Goal: Information Seeking & Learning: Learn about a topic

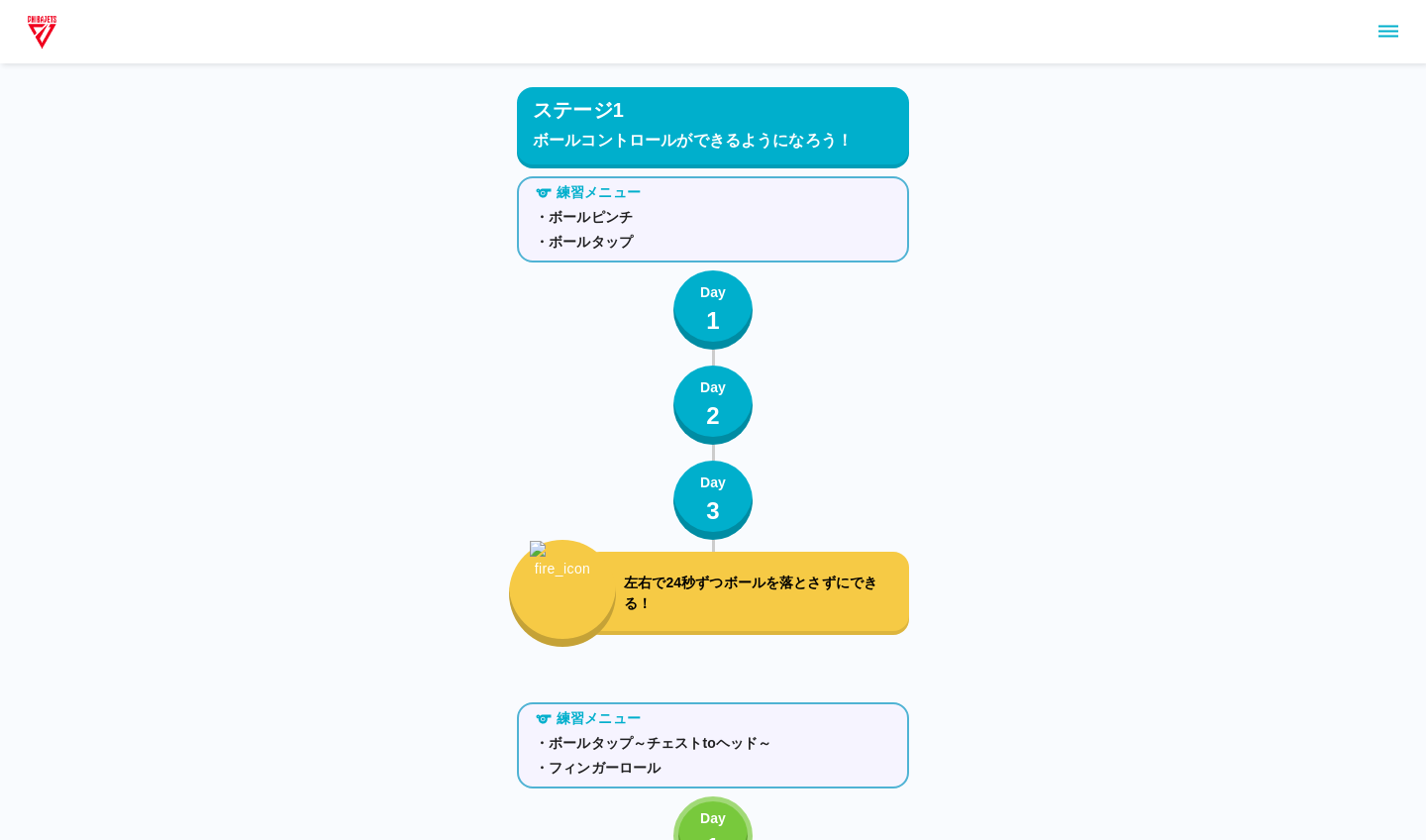
scroll to position [525, 0]
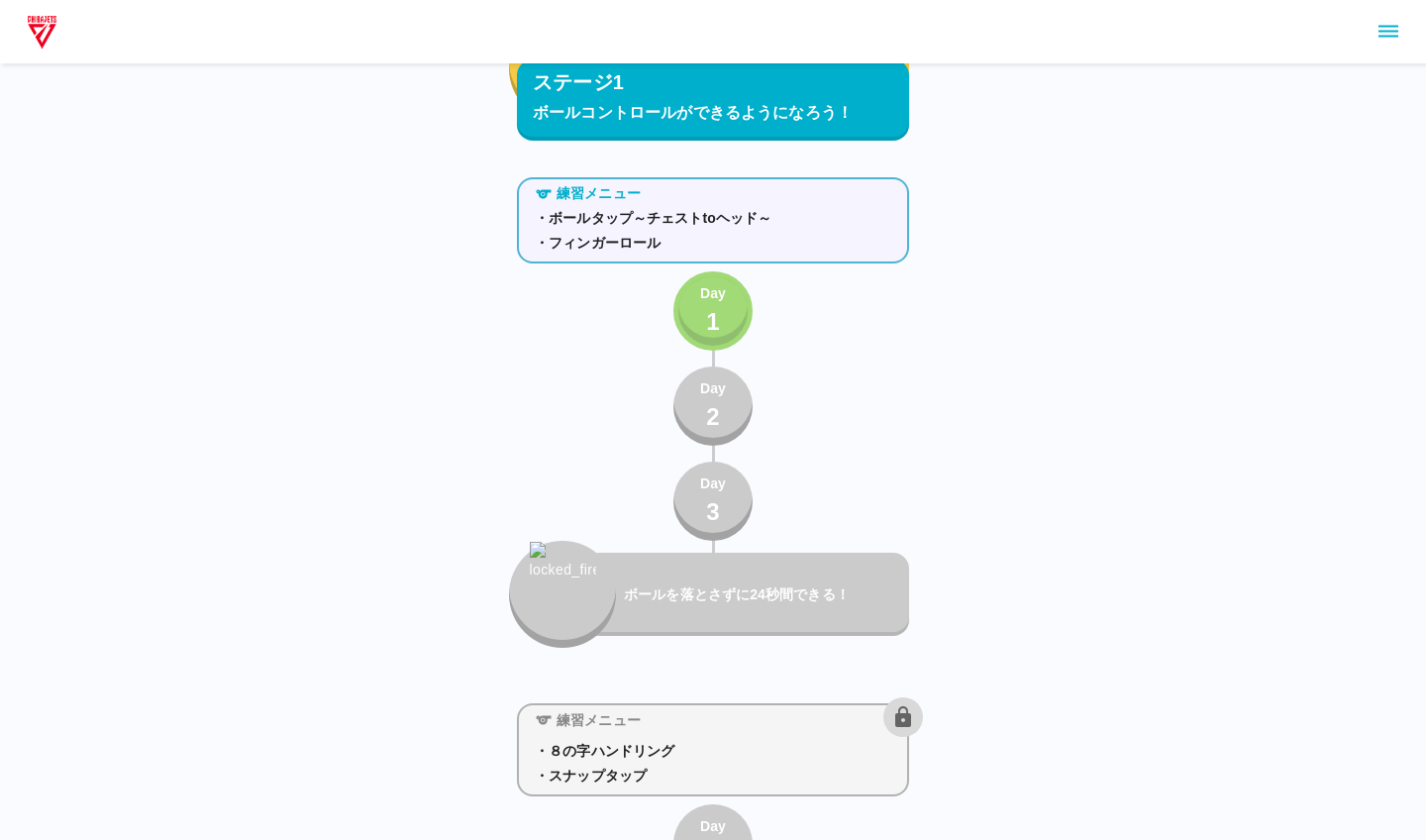
click at [735, 314] on button "Day 1" at bounding box center [713, 310] width 79 height 79
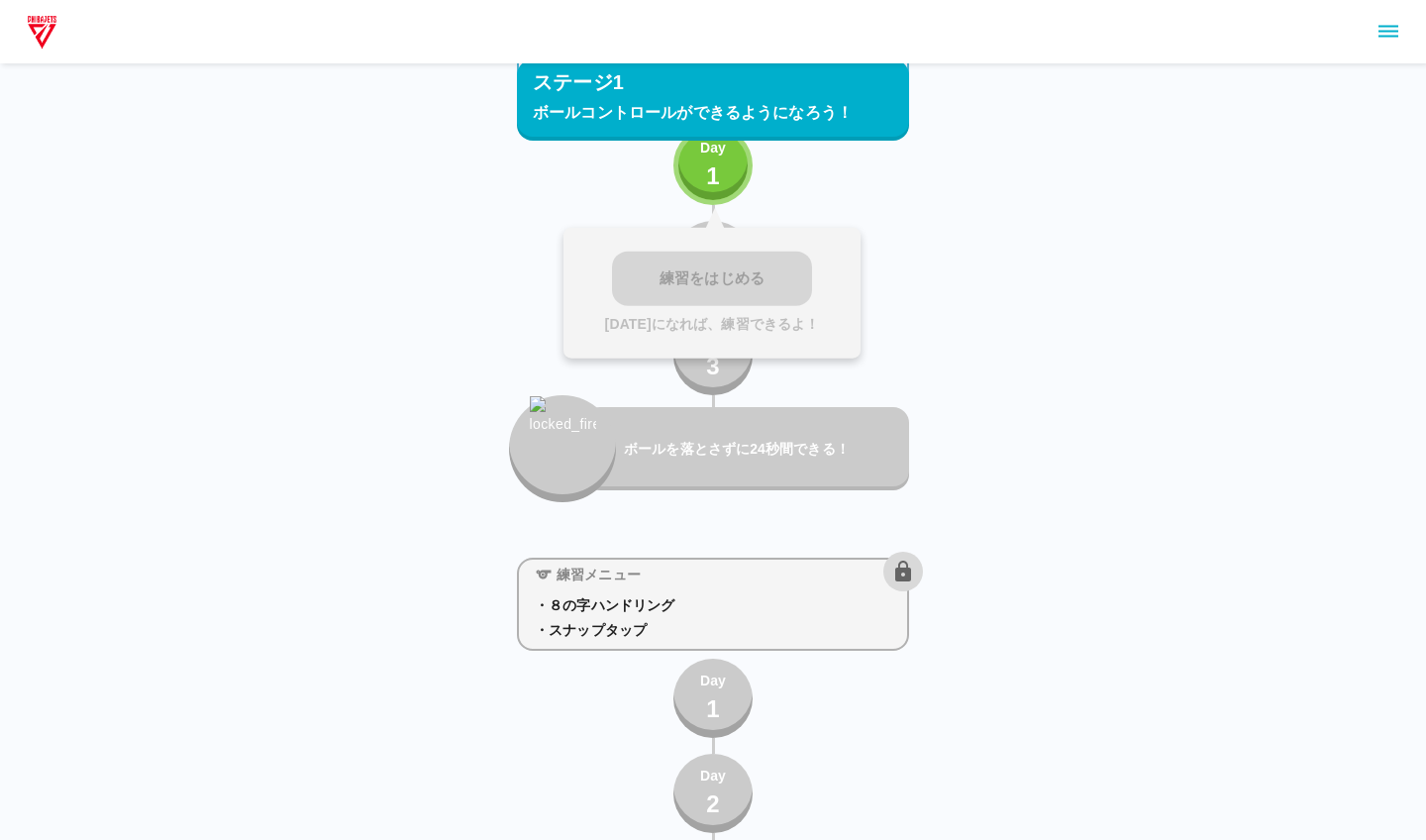
scroll to position [674, 0]
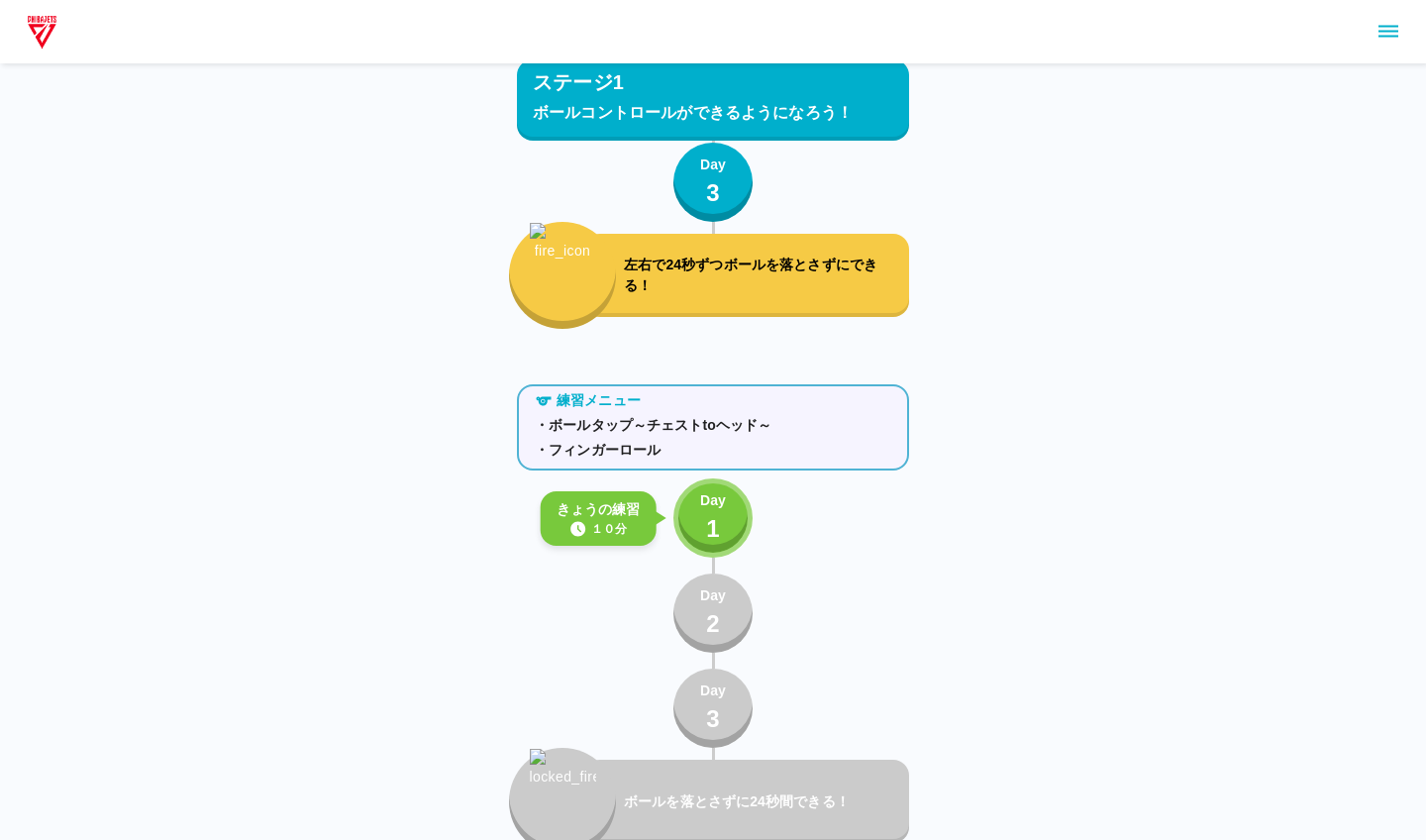
scroll to position [416, 0]
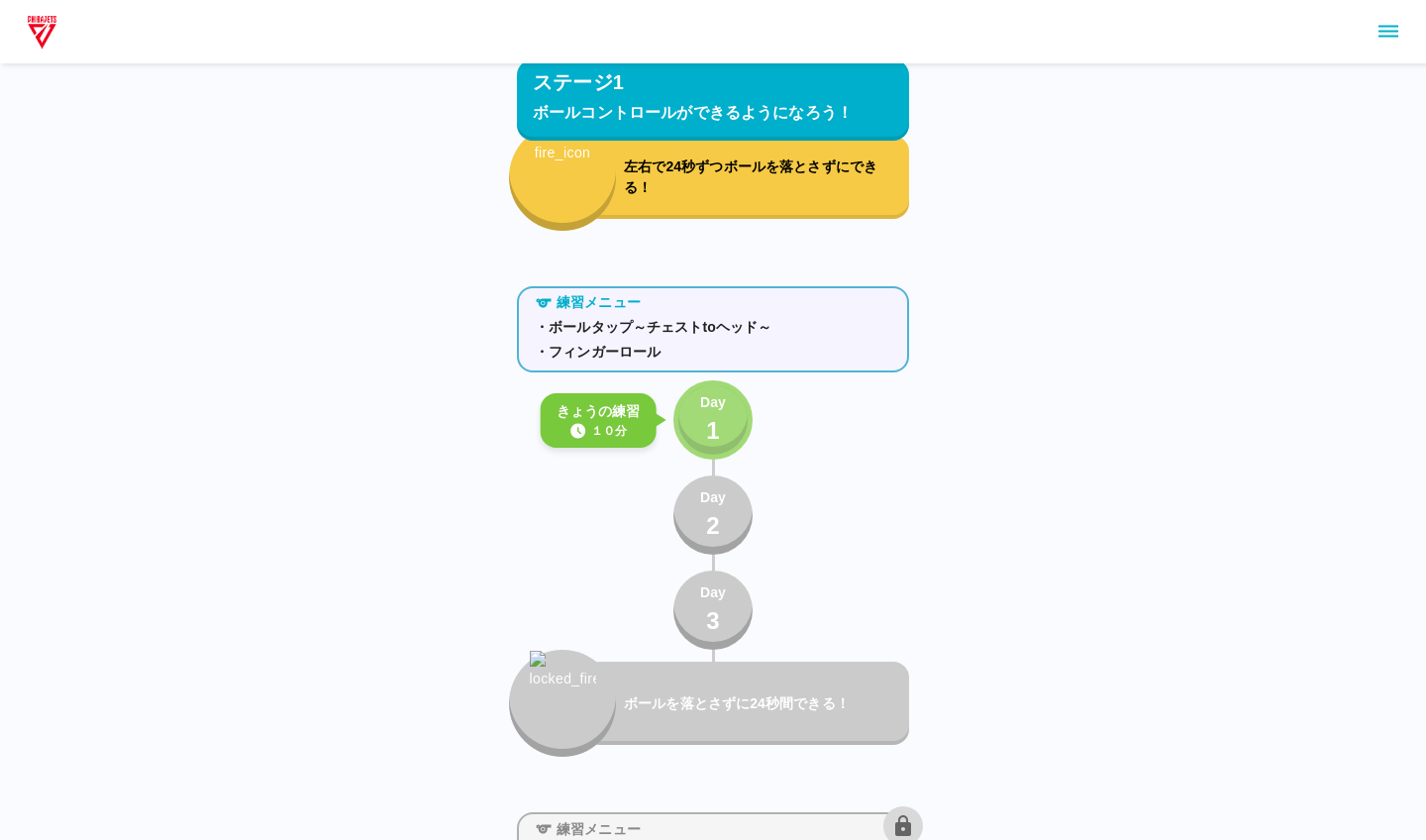
click at [721, 416] on div "Day 1" at bounding box center [713, 420] width 26 height 56
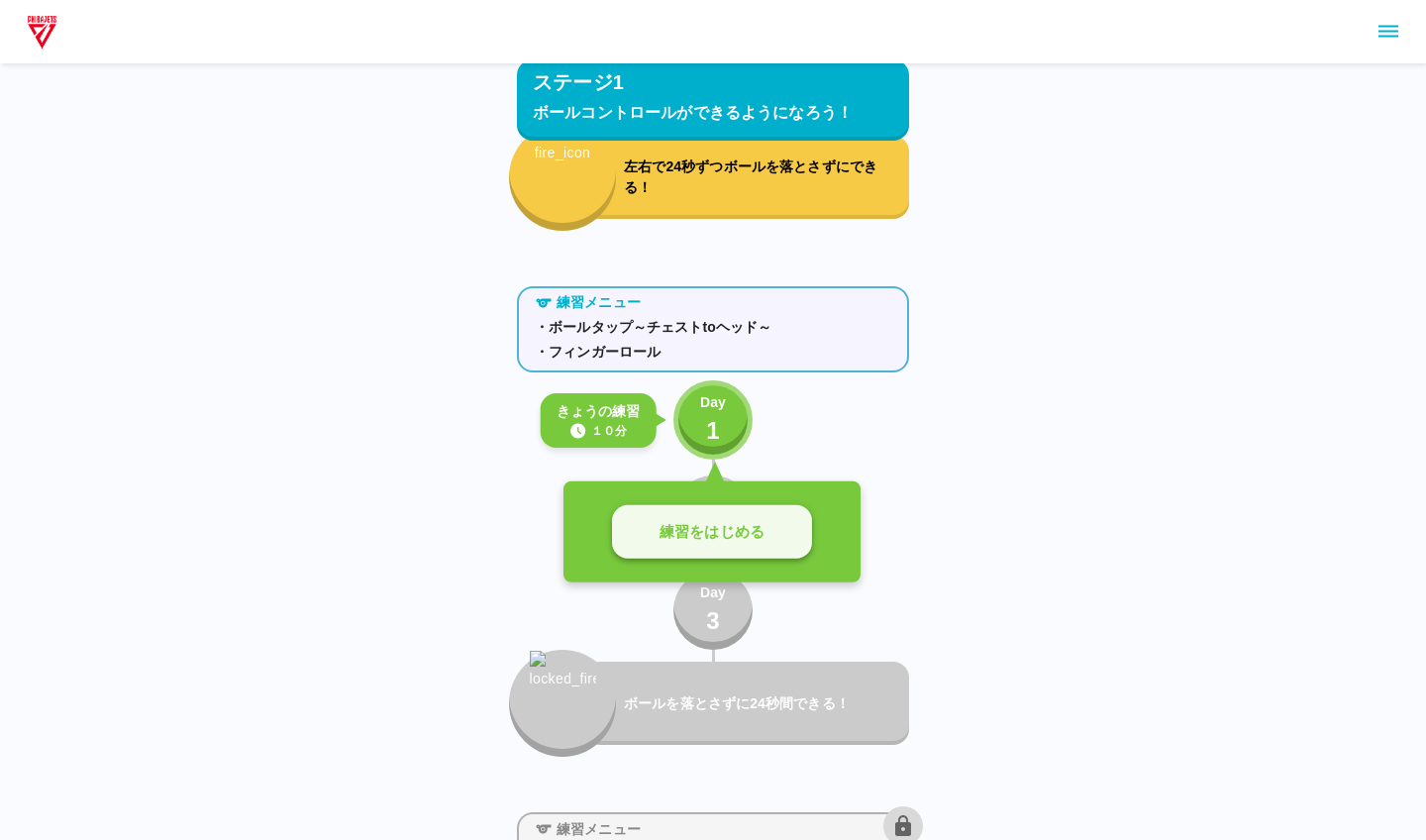
click at [693, 549] on button "練習をはじめる" at bounding box center [712, 532] width 200 height 54
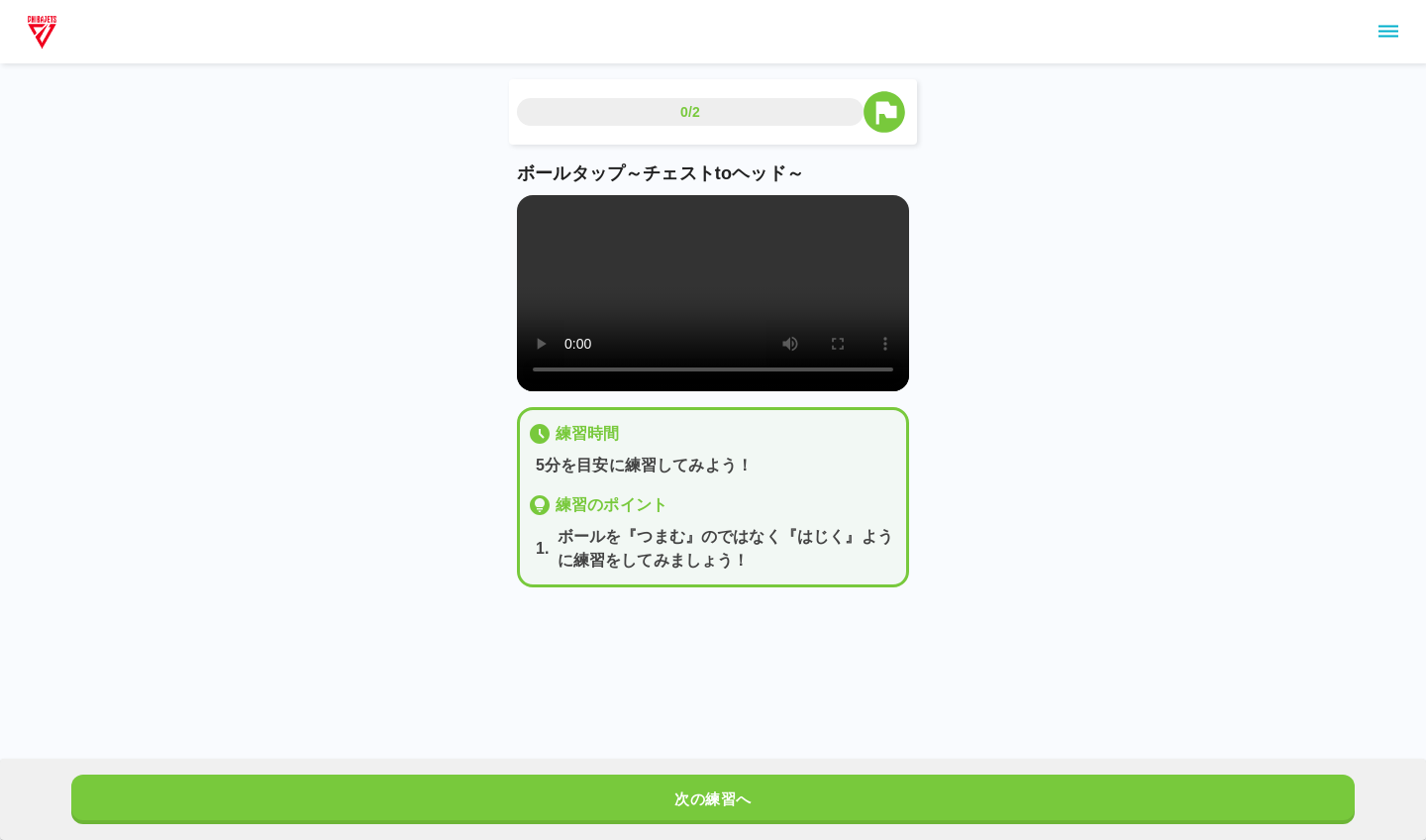
click at [706, 315] on video at bounding box center [713, 293] width 392 height 196
click at [559, 216] on video at bounding box center [713, 293] width 392 height 196
click at [550, 214] on video at bounding box center [713, 293] width 392 height 196
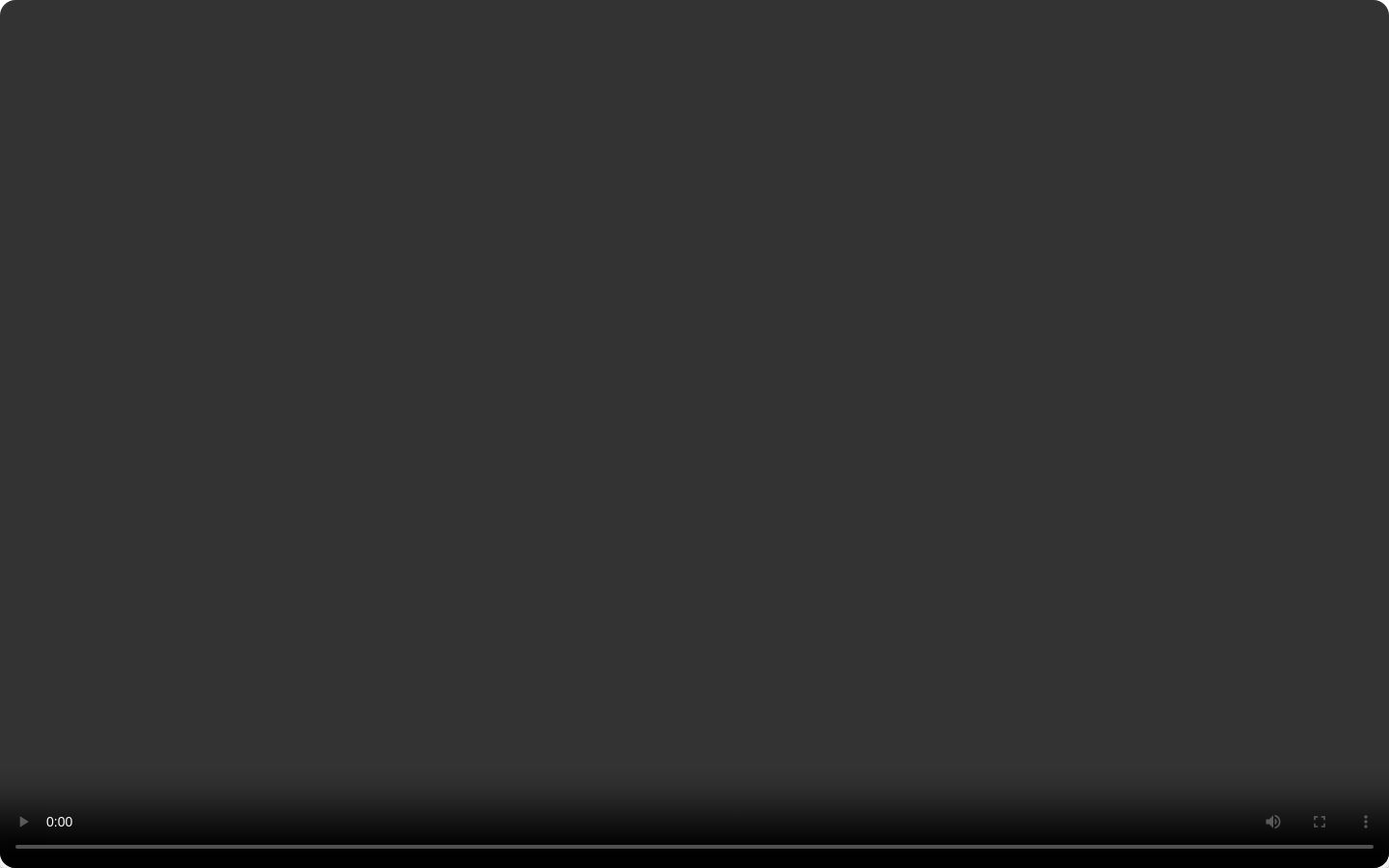
click at [692, 793] on video at bounding box center [694, 434] width 1389 height 868
click at [652, 817] on video at bounding box center [694, 434] width 1389 height 868
click at [692, 817] on video at bounding box center [694, 434] width 1389 height 868
click at [697, 817] on video at bounding box center [694, 434] width 1389 height 868
click at [727, 817] on video at bounding box center [694, 434] width 1389 height 868
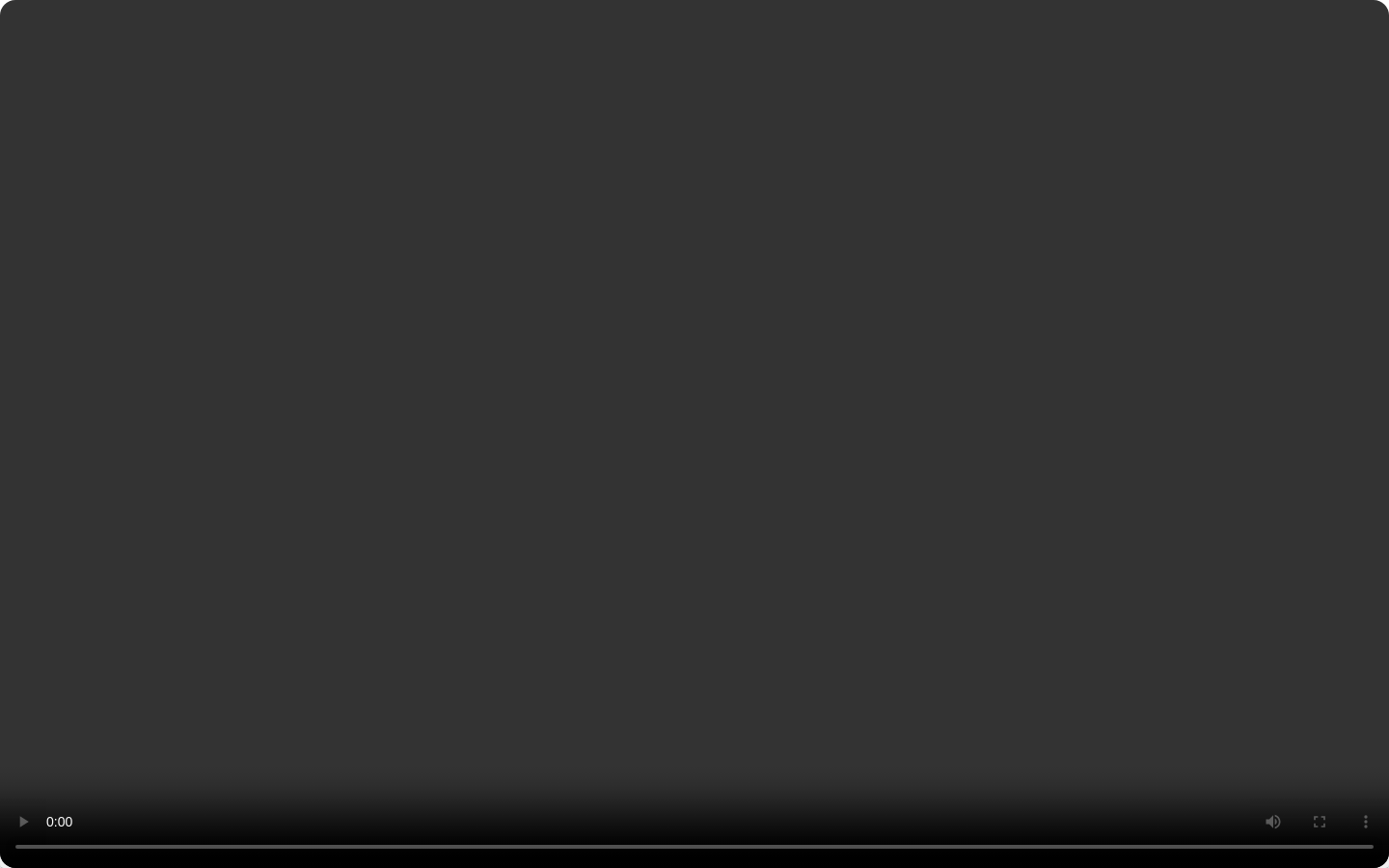
click at [862, 792] on video at bounding box center [694, 434] width 1389 height 868
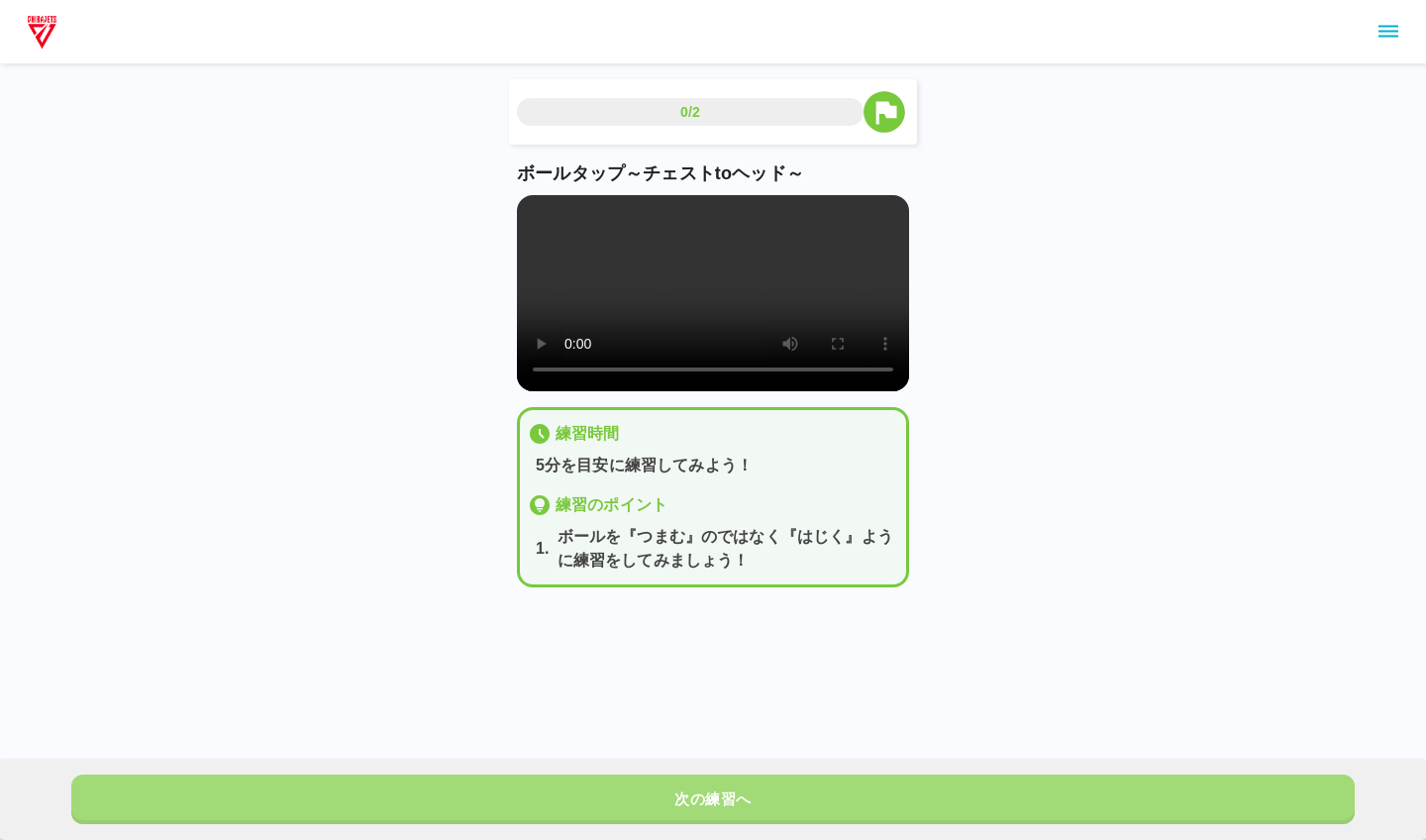
click at [858, 798] on button "次の練習へ" at bounding box center [713, 800] width 1284 height 50
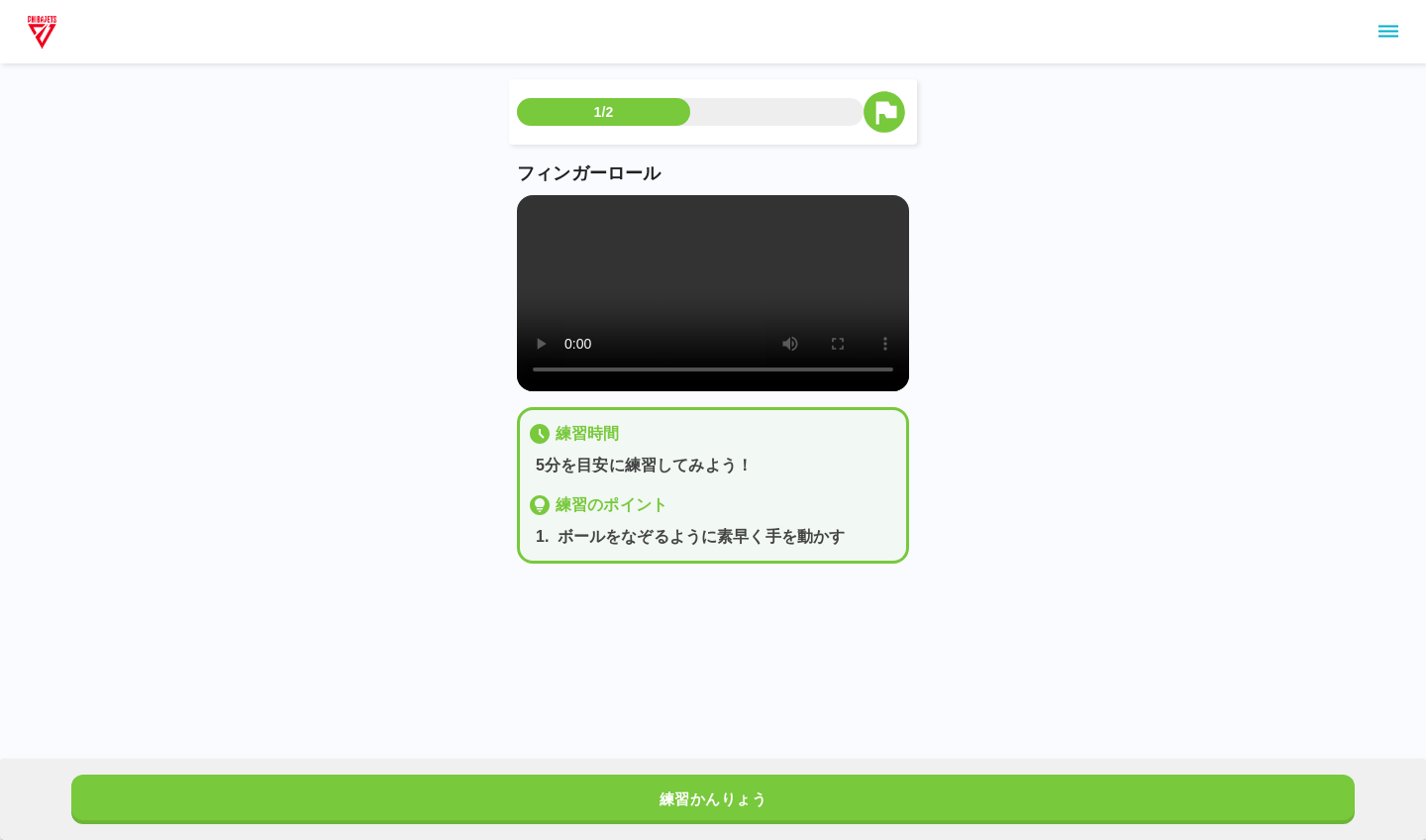
click at [547, 212] on video at bounding box center [713, 293] width 392 height 196
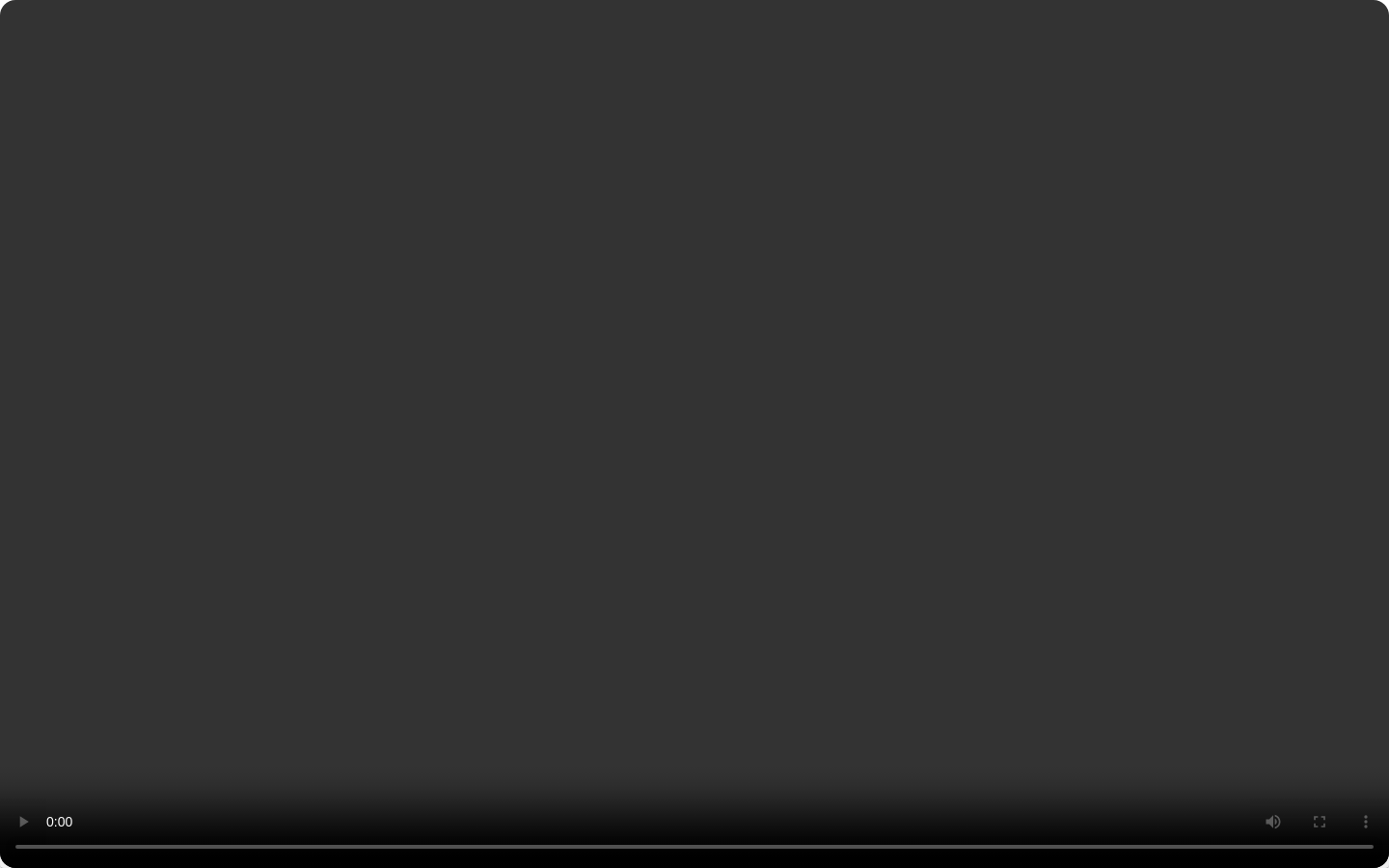
click at [692, 796] on video at bounding box center [694, 434] width 1389 height 868
drag, startPoint x: 752, startPoint y: 831, endPoint x: 675, endPoint y: 858, distance: 81.6
click at [675, 817] on video at bounding box center [694, 434] width 1389 height 868
click at [657, 817] on video at bounding box center [694, 434] width 1389 height 868
click at [711, 817] on video at bounding box center [694, 434] width 1389 height 868
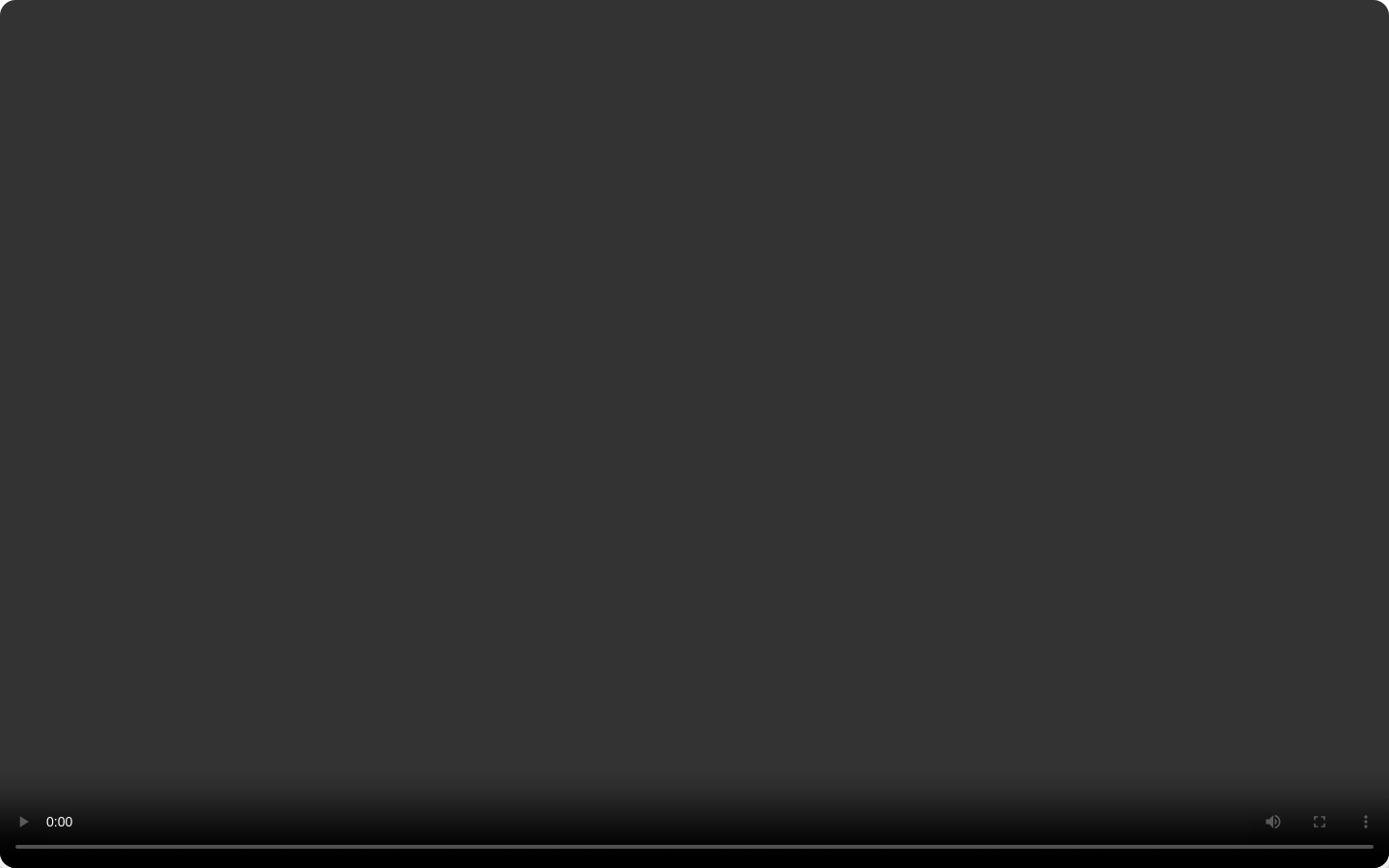
click at [672, 817] on video at bounding box center [694, 434] width 1389 height 868
click at [708, 817] on video at bounding box center [694, 434] width 1389 height 868
click at [702, 817] on video at bounding box center [694, 434] width 1389 height 868
click at [795, 817] on video at bounding box center [694, 434] width 1389 height 868
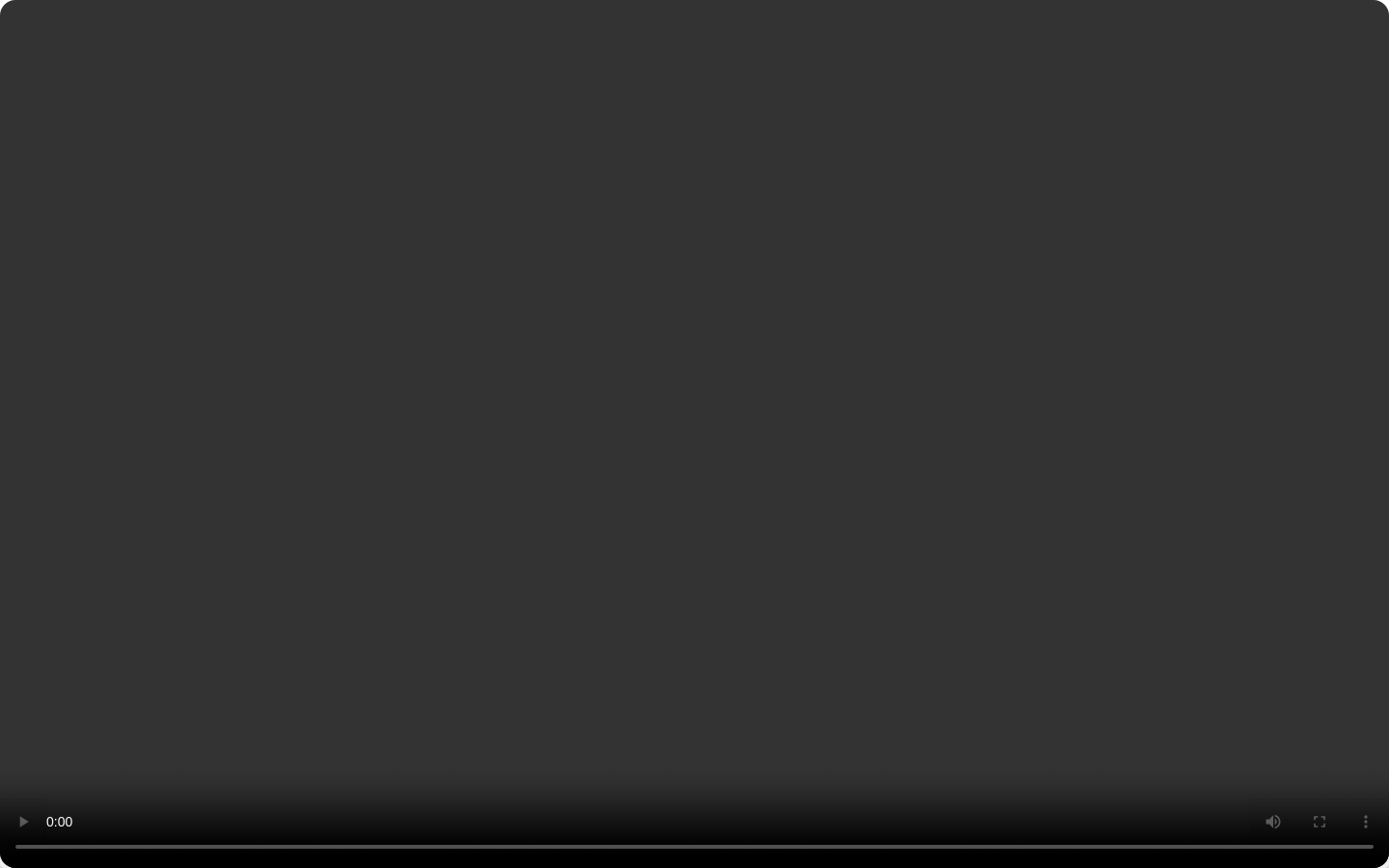
click at [694, 795] on video at bounding box center [694, 434] width 1389 height 868
click at [723, 817] on video at bounding box center [694, 434] width 1389 height 868
click at [700, 817] on video at bounding box center [694, 434] width 1389 height 868
click at [675, 817] on video at bounding box center [694, 434] width 1389 height 868
click at [699, 817] on video at bounding box center [694, 434] width 1389 height 868
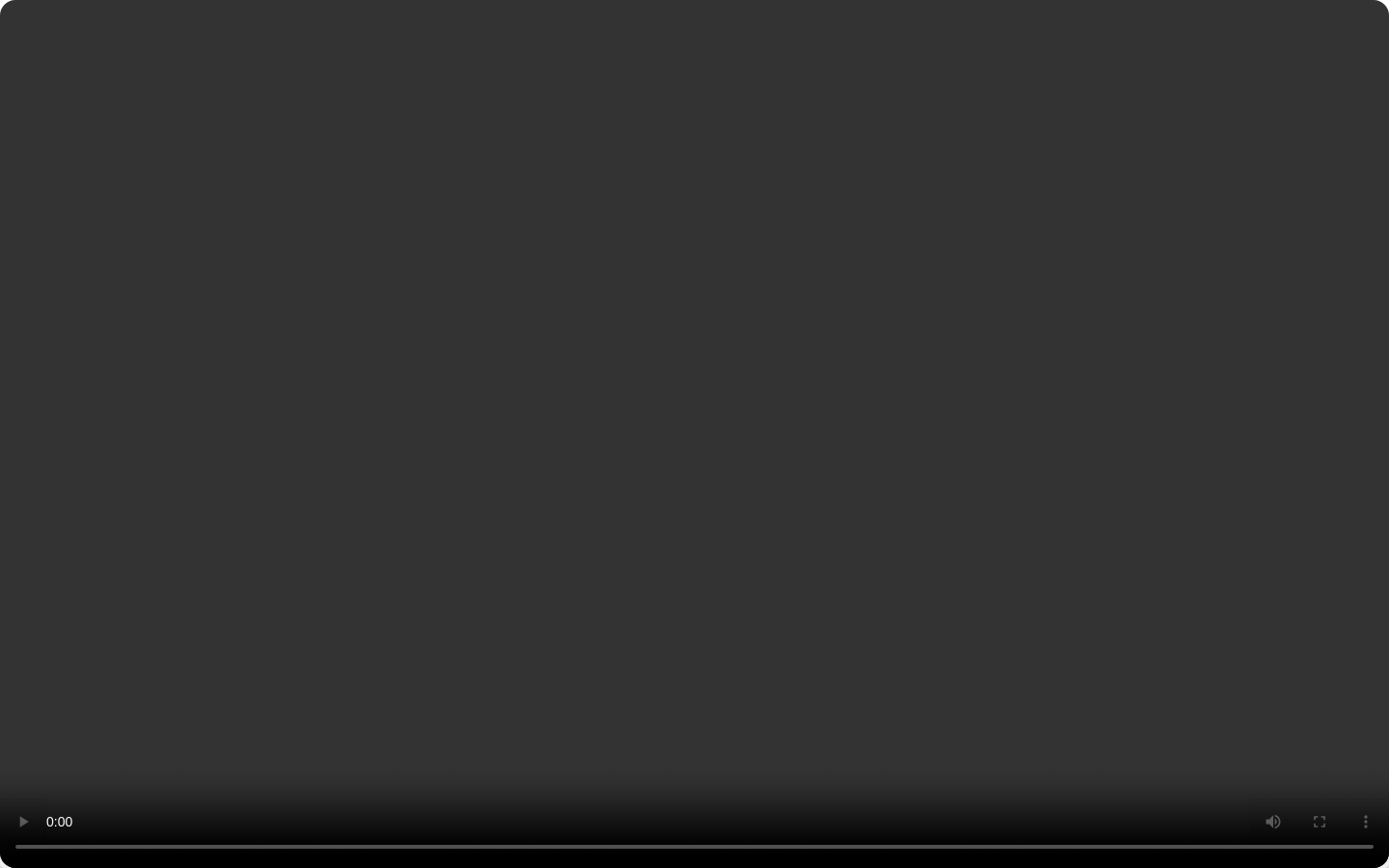
click at [847, 787] on video at bounding box center [694, 434] width 1389 height 868
click at [865, 798] on video at bounding box center [694, 434] width 1389 height 868
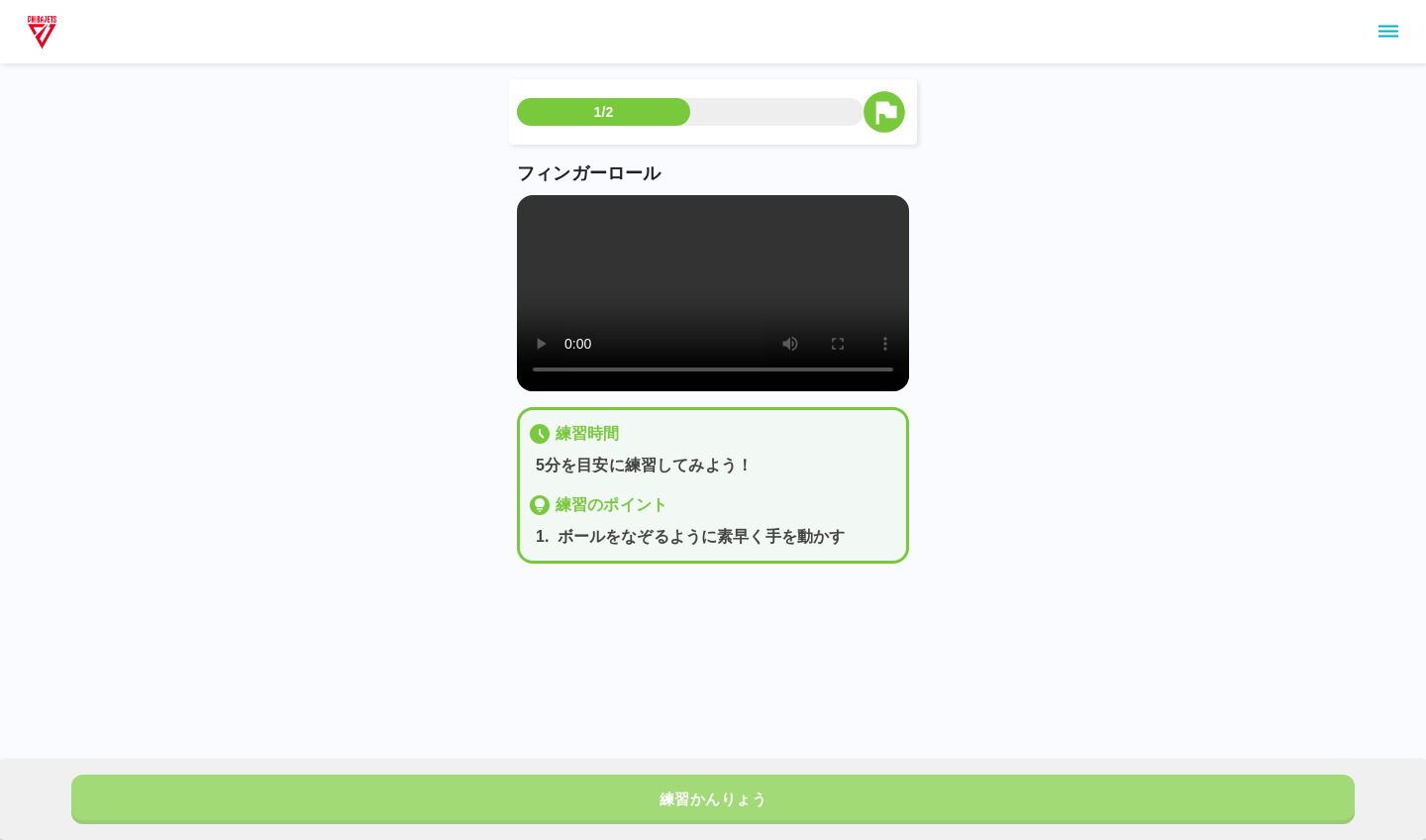
click at [646, 786] on button "練習かんりょう" at bounding box center [713, 800] width 1284 height 50
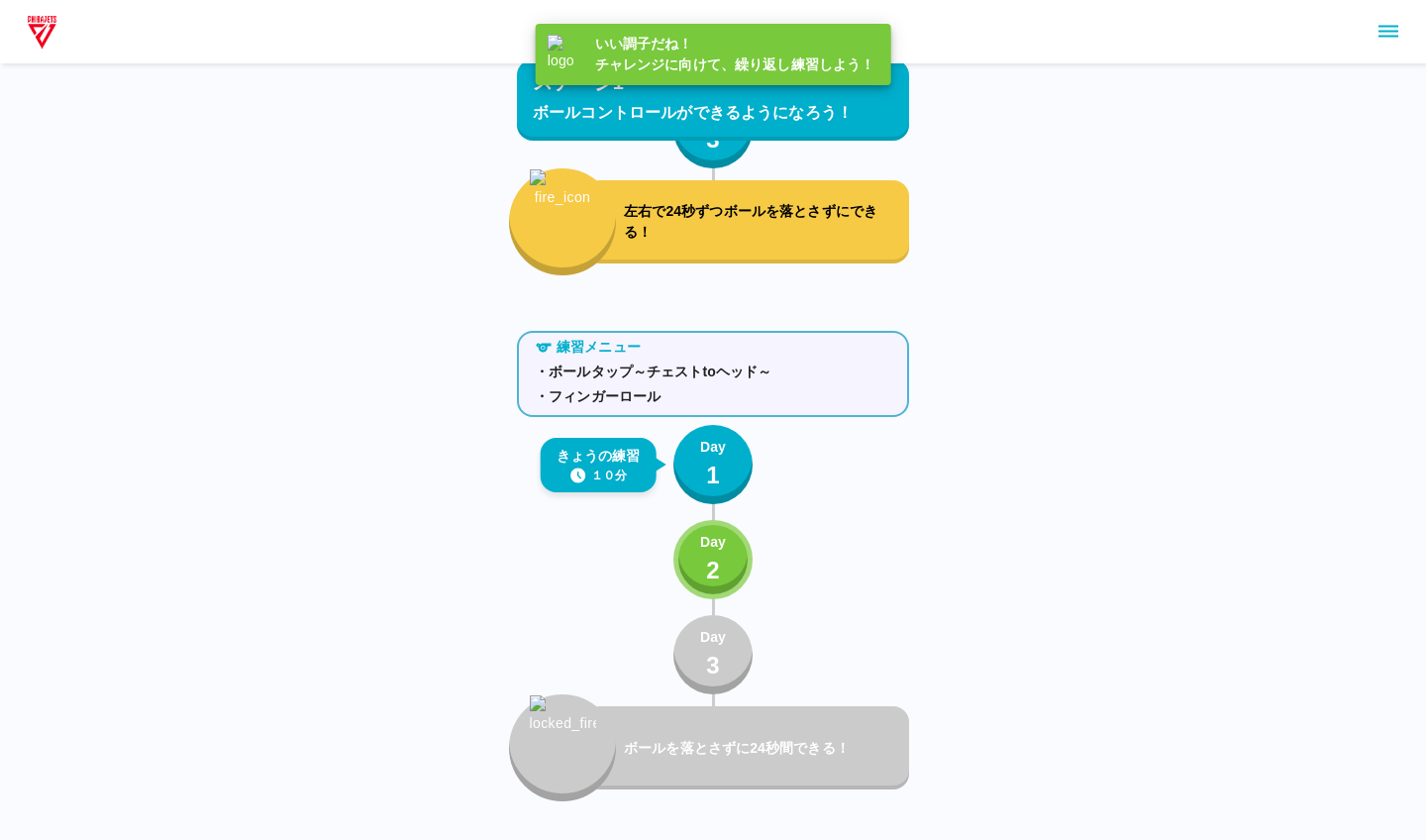
scroll to position [416, 0]
